Goal: Task Accomplishment & Management: Use online tool/utility

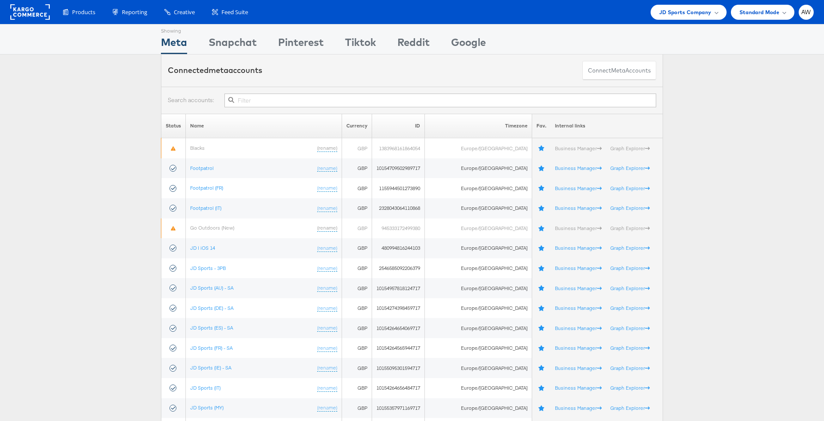
click at [388, 104] on input "text" at bounding box center [440, 101] width 432 height 14
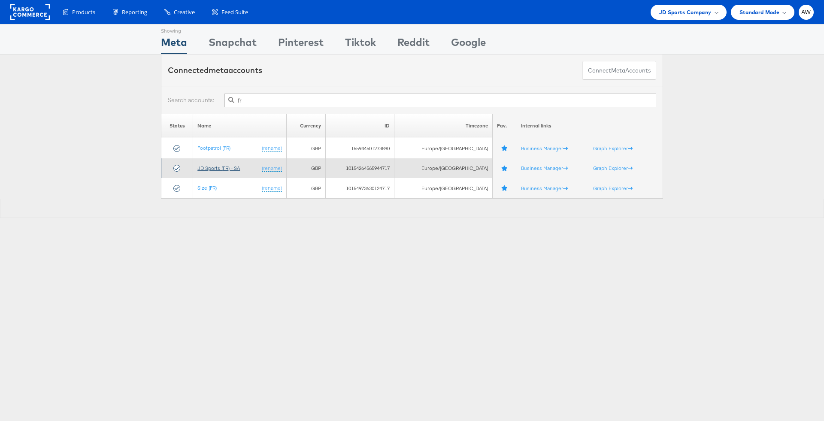
type input "fr"
click at [237, 165] on link "JD Sports (FR) - SA" at bounding box center [218, 168] width 42 height 6
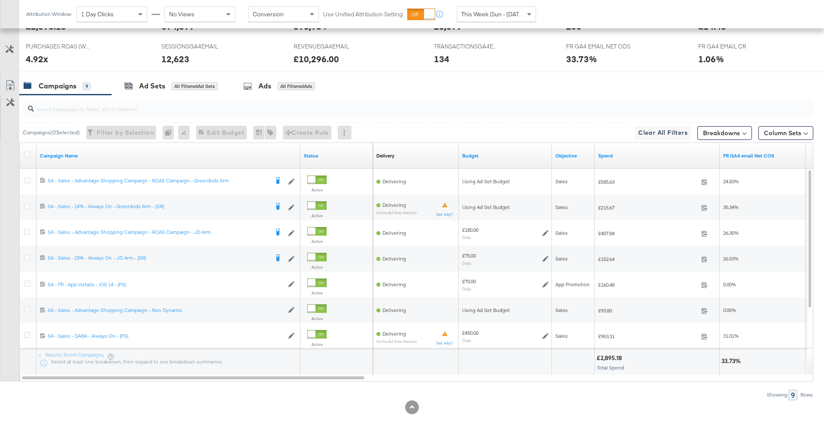
scroll to position [400, 0]
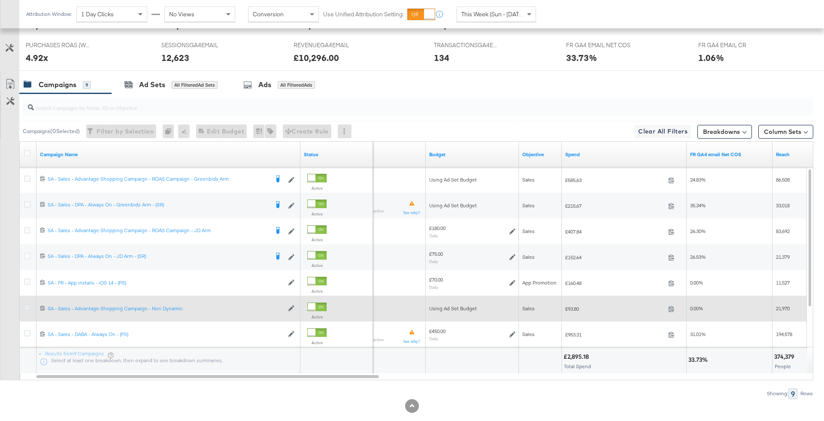
click at [30, 306] on icon at bounding box center [27, 307] width 6 height 6
click at [0, 0] on input "checkbox" at bounding box center [0, 0] width 0 height 0
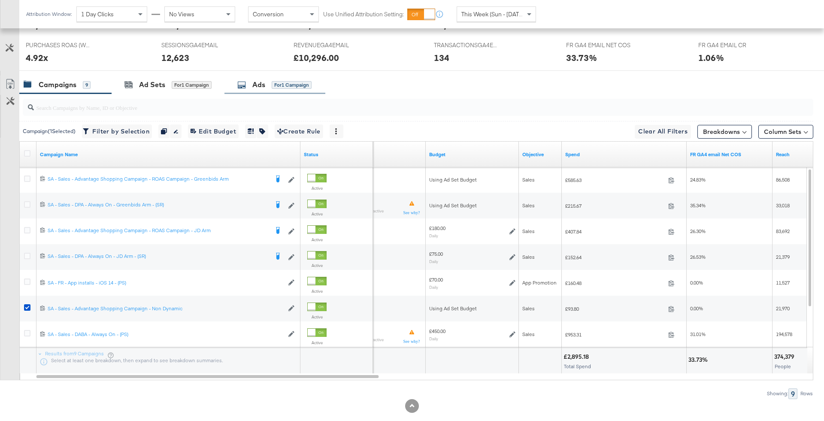
click at [277, 76] on div "Ads for 1 Campaign" at bounding box center [274, 85] width 101 height 18
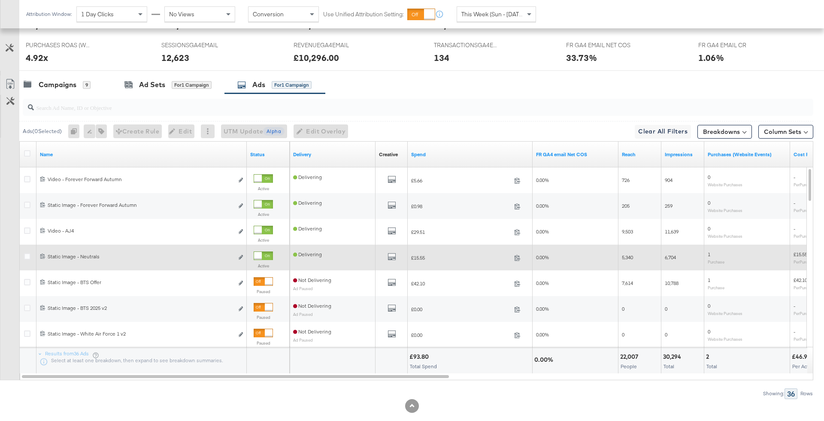
click at [263, 255] on div at bounding box center [263, 256] width 19 height 9
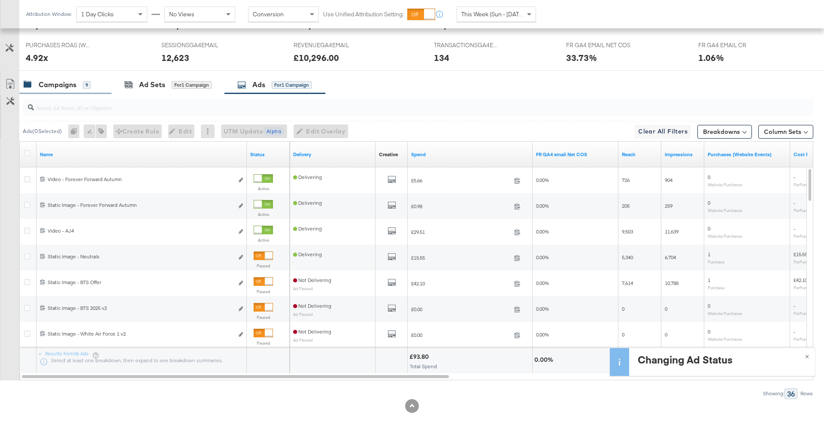
click at [64, 89] on div "Campaigns 9" at bounding box center [65, 85] width 92 height 18
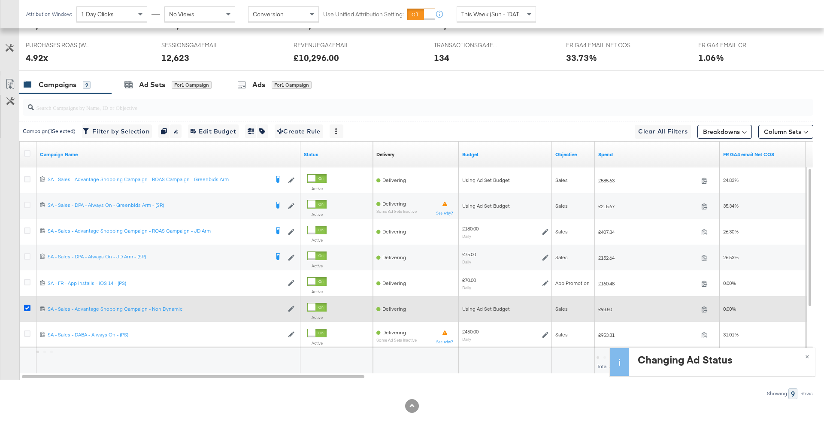
click at [27, 307] on icon at bounding box center [27, 308] width 6 height 6
click at [0, 0] on input "checkbox" at bounding box center [0, 0] width 0 height 0
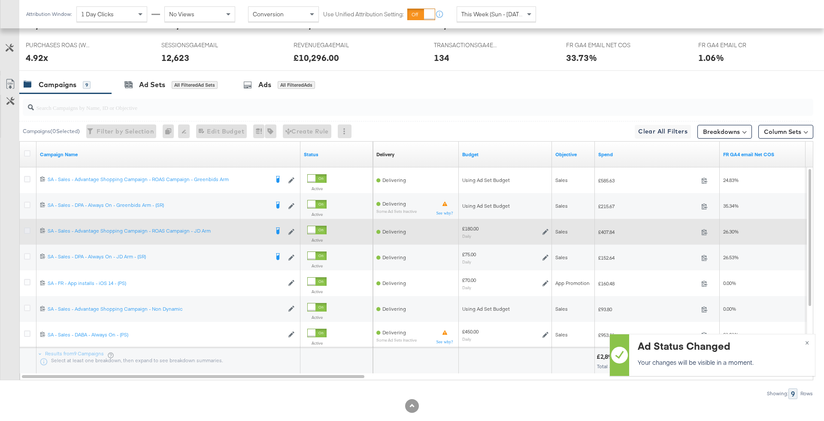
click at [24, 228] on icon at bounding box center [27, 230] width 6 height 6
click at [0, 0] on input "checkbox" at bounding box center [0, 0] width 0 height 0
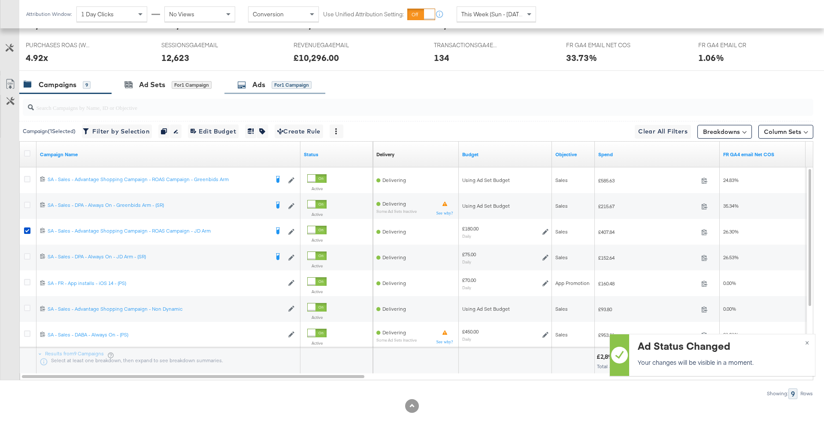
click at [258, 87] on div "Ads" at bounding box center [258, 85] width 13 height 10
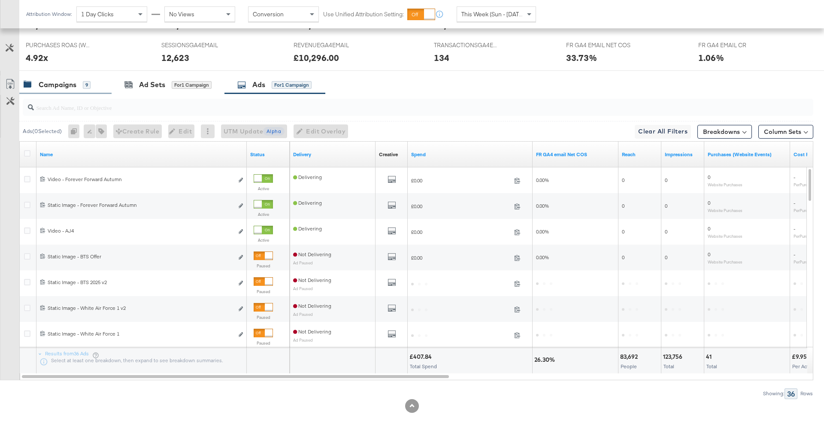
click at [76, 80] on div "Campaigns 9" at bounding box center [57, 85] width 67 height 10
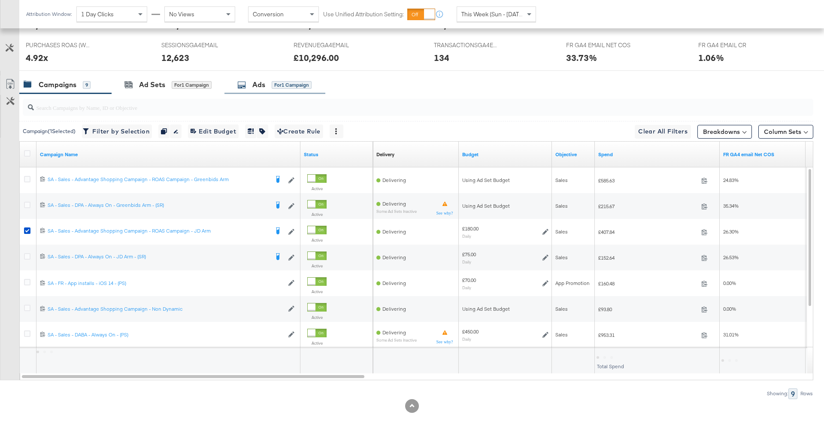
click at [285, 85] on div "for 1 Campaign" at bounding box center [292, 85] width 40 height 8
